Goal: Transaction & Acquisition: Purchase product/service

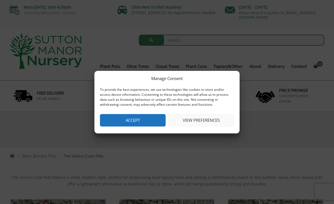
click at [201, 121] on button "View preferences" at bounding box center [202, 120] width 66 height 12
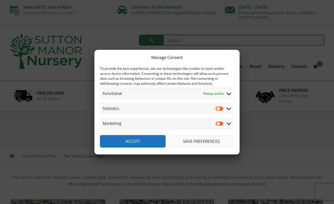
click at [203, 142] on button "Save preferences" at bounding box center [202, 141] width 66 height 12
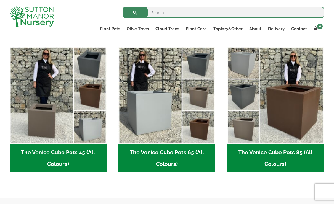
scroll to position [137, 0]
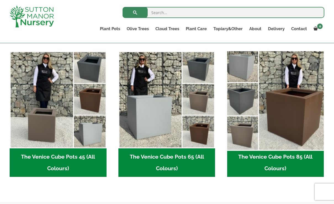
click at [297, 99] on img "Visit product category The Venice Cube Pots 85 (All Colours)" at bounding box center [276, 100] width 102 height 102
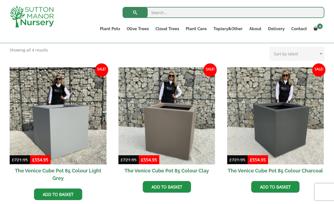
scroll to position [118, 0]
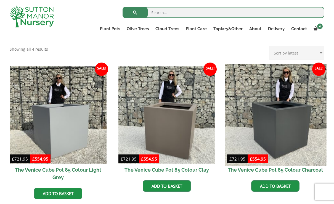
click at [291, 112] on img at bounding box center [276, 115] width 102 height 102
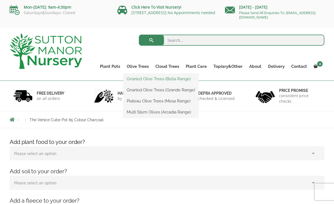
click at [176, 79] on link "Gnarled Olive Trees (Bella Range)" at bounding box center [160, 79] width 75 height 8
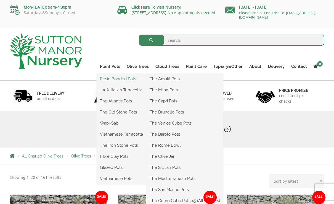
click at [132, 80] on link "Resin Bonded Pots" at bounding box center [122, 79] width 50 height 8
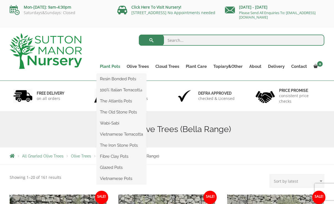
click at [113, 68] on link "Plant Pots" at bounding box center [110, 66] width 27 height 8
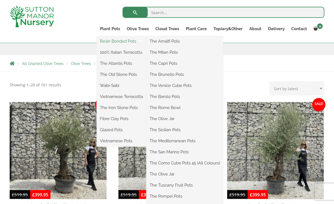
scroll to position [83, 0]
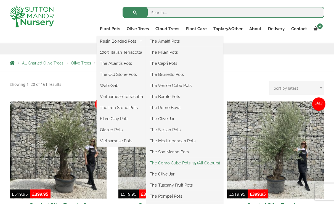
click at [193, 162] on link "The Como Cube Pots 45 (All Colours)" at bounding box center [184, 163] width 77 height 8
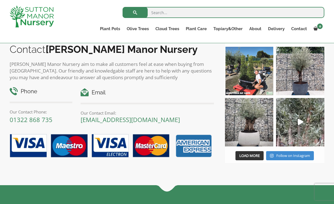
scroll to position [339, 0]
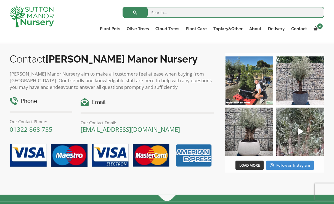
click at [302, 94] on img at bounding box center [300, 80] width 48 height 48
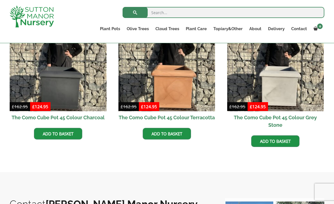
scroll to position [193, 0]
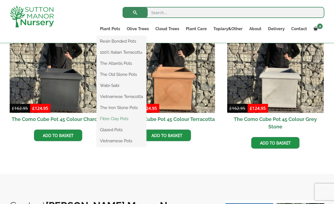
click at [126, 118] on link "Fibre Clay Pots" at bounding box center [122, 118] width 50 height 8
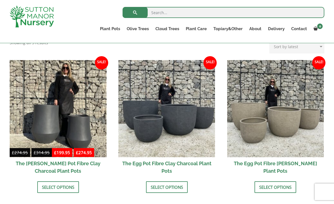
scroll to position [162, 0]
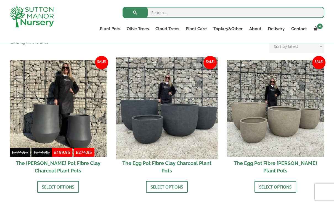
click at [172, 119] on img at bounding box center [167, 108] width 102 height 102
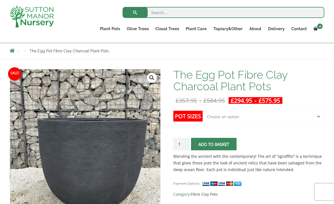
scroll to position [58, 0]
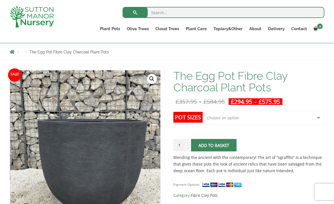
click at [319, 120] on select "Choose an option Click here to buy the 5th To Largest Pot In The Picture Click …" at bounding box center [264, 117] width 122 height 14
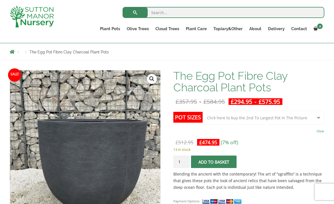
click at [319, 116] on select "Choose an option Click here to buy the 5th To Largest Pot In The Picture Click …" at bounding box center [264, 117] width 122 height 14
click at [320, 115] on select "Choose an option Click here to buy the 5th To Largest Pot In The Picture Click …" at bounding box center [264, 117] width 122 height 14
select select "Click here to buy the 3rd To Largest Pot In The Picture"
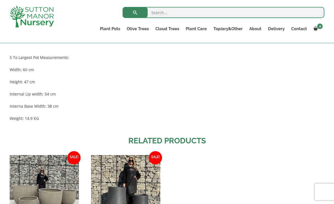
scroll to position [643, 0]
